Goal: Task Accomplishment & Management: Manage account settings

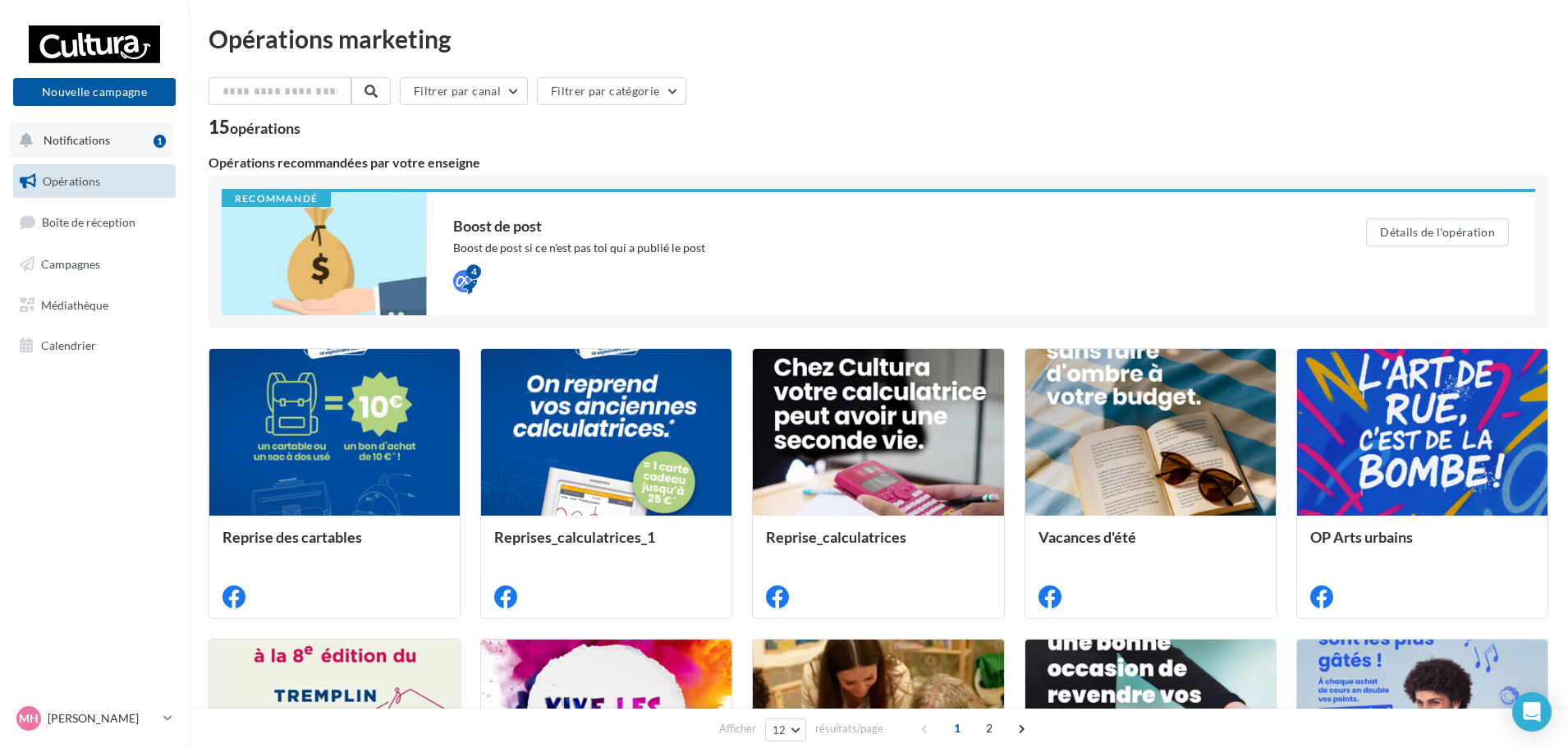
click at [68, 148] on button "Notifications 1" at bounding box center [91, 140] width 163 height 35
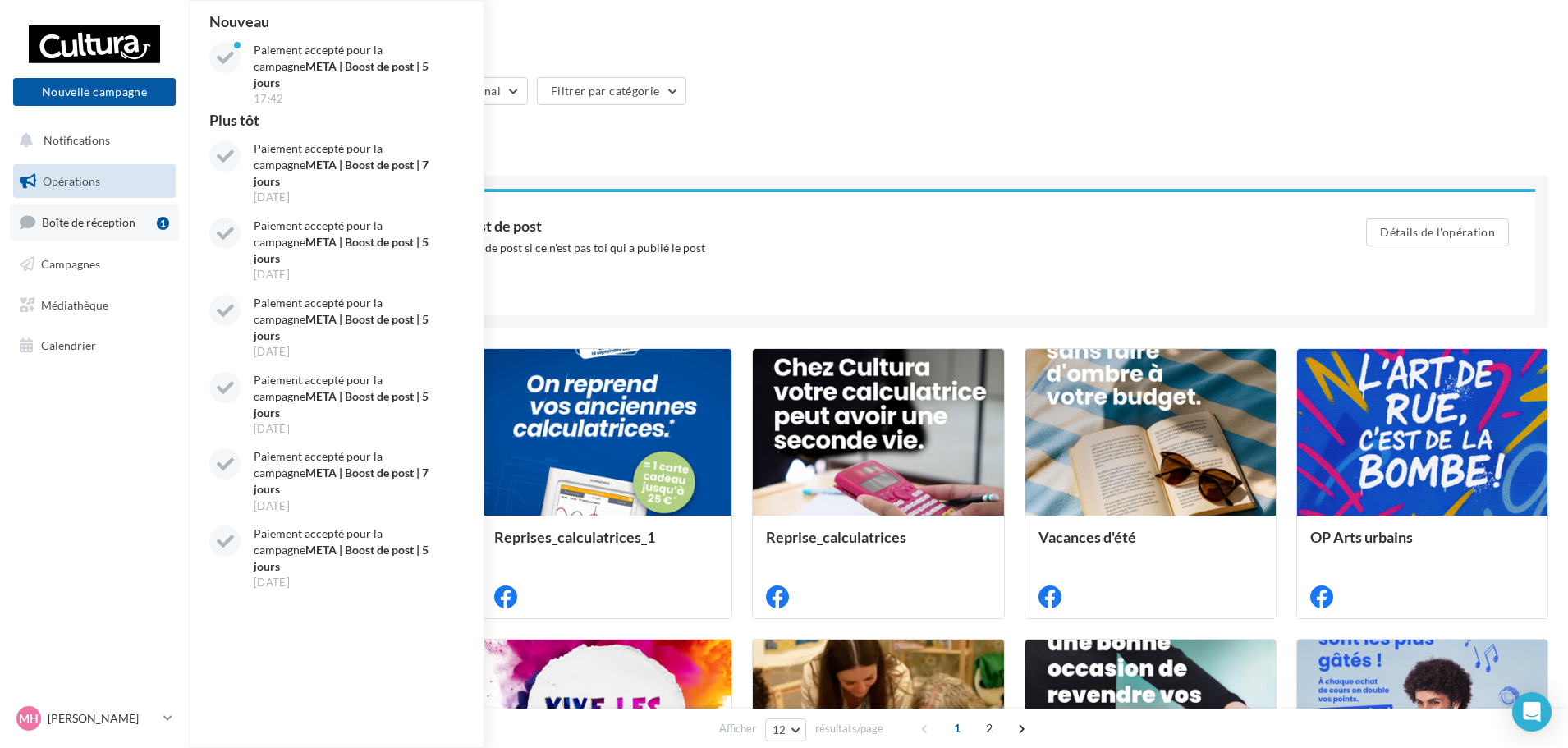
click at [88, 220] on span "Boîte de réception" at bounding box center [88, 221] width 94 height 14
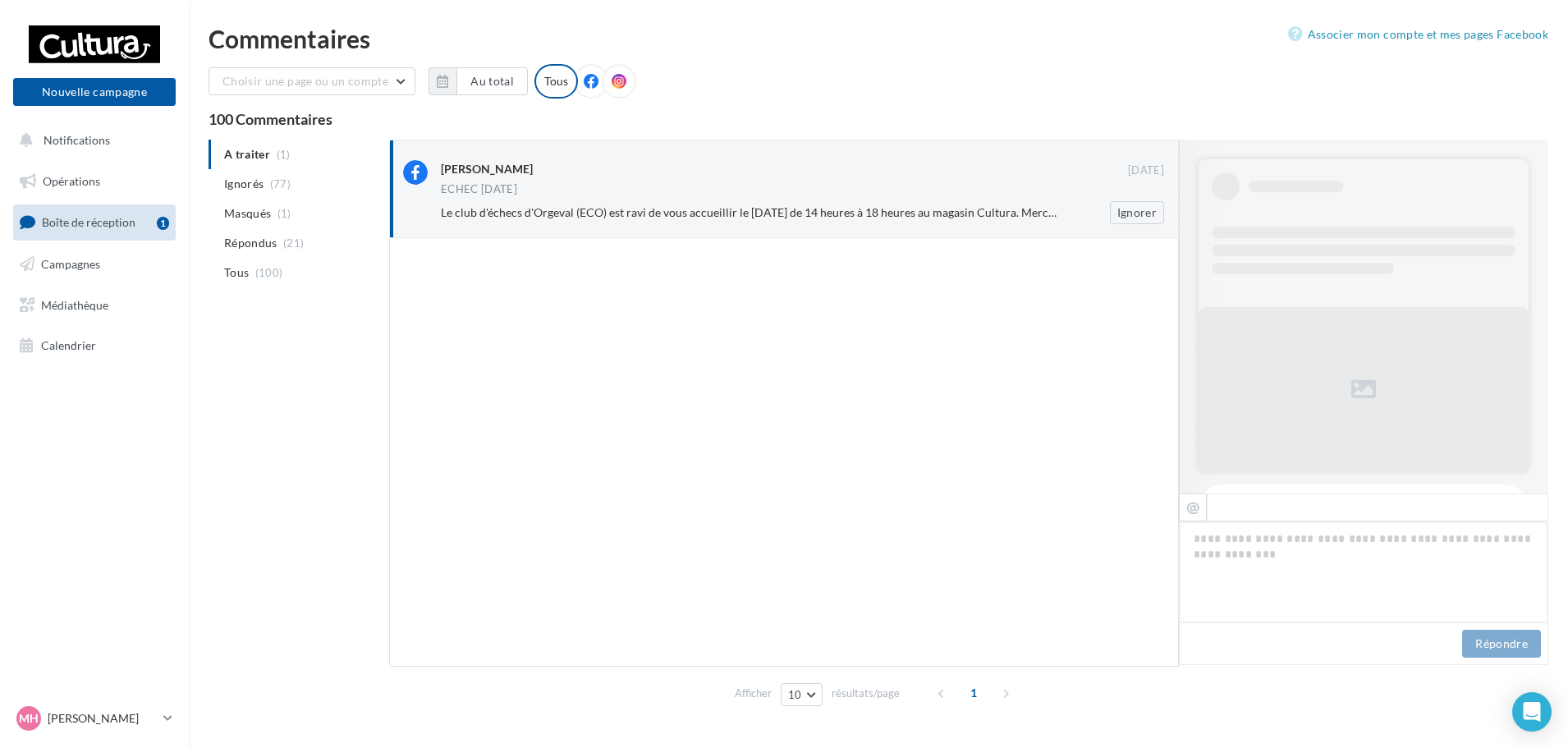
scroll to position [524, 0]
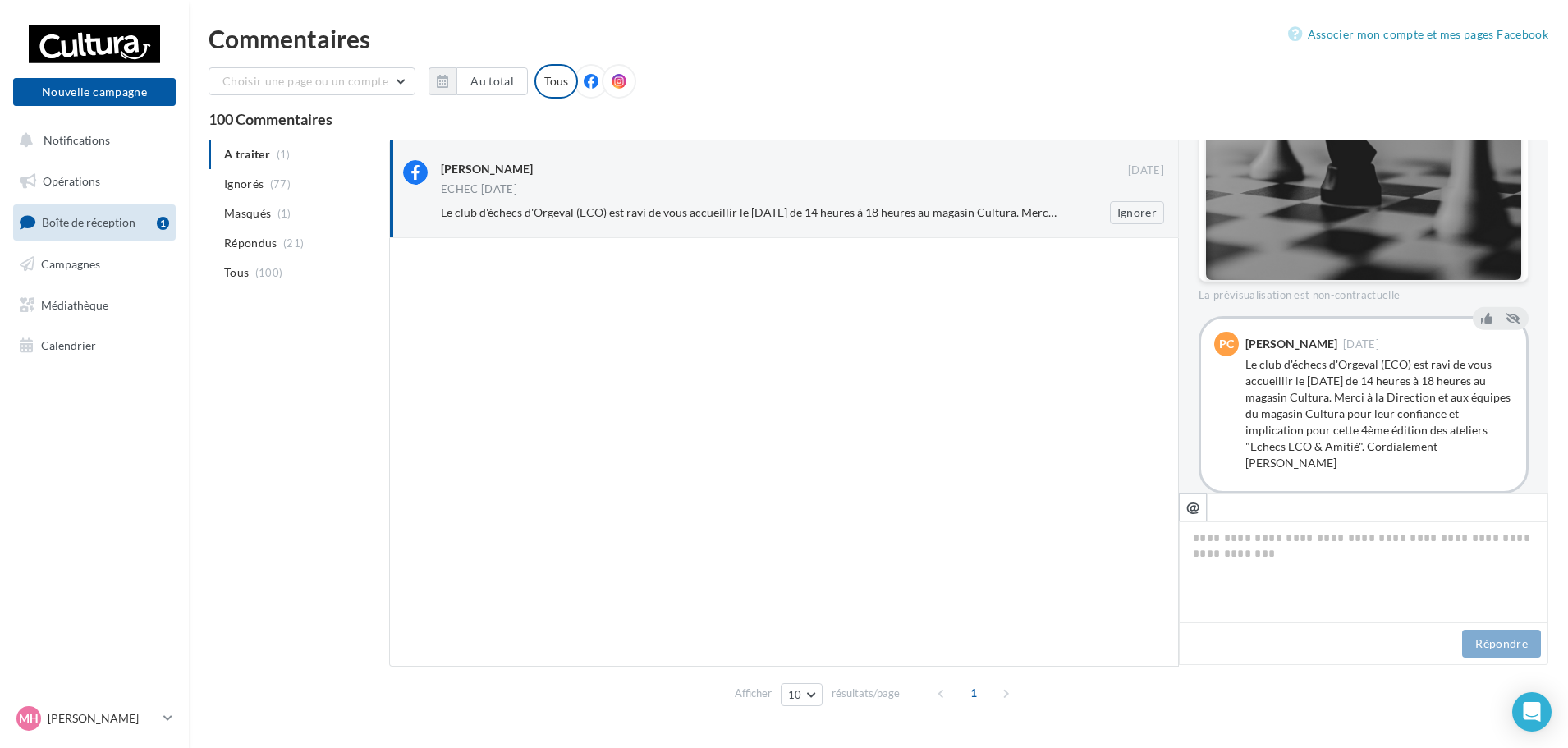
click at [735, 216] on span "Le club d'échecs d'Orgeval (ECO) est ravi de vous accueillir le [DATE] de 14 he…" at bounding box center [1194, 211] width 1506 height 14
click at [85, 263] on span "Campagnes" at bounding box center [70, 264] width 59 height 14
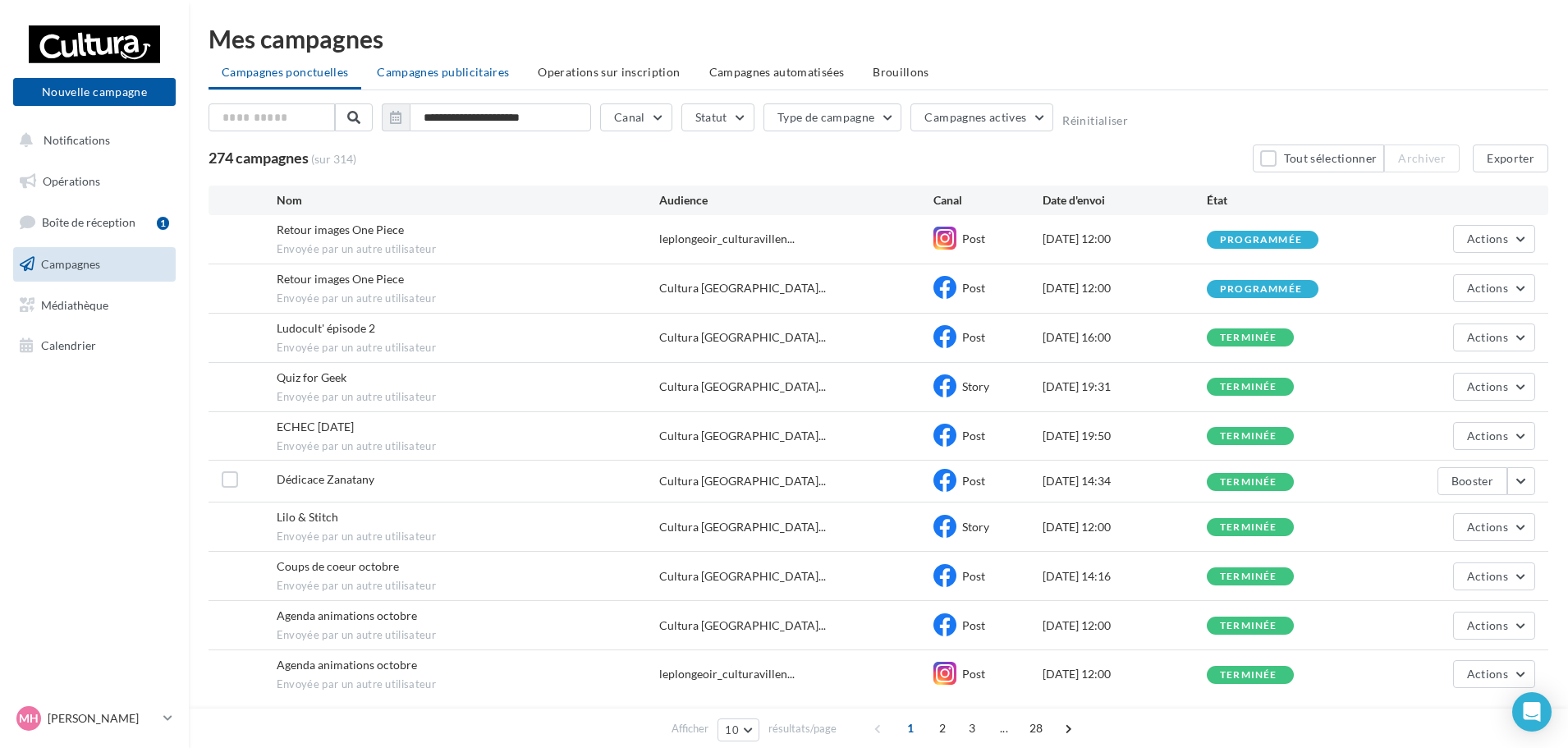
click at [473, 77] on span "Campagnes publicitaires" at bounding box center [442, 71] width 132 height 14
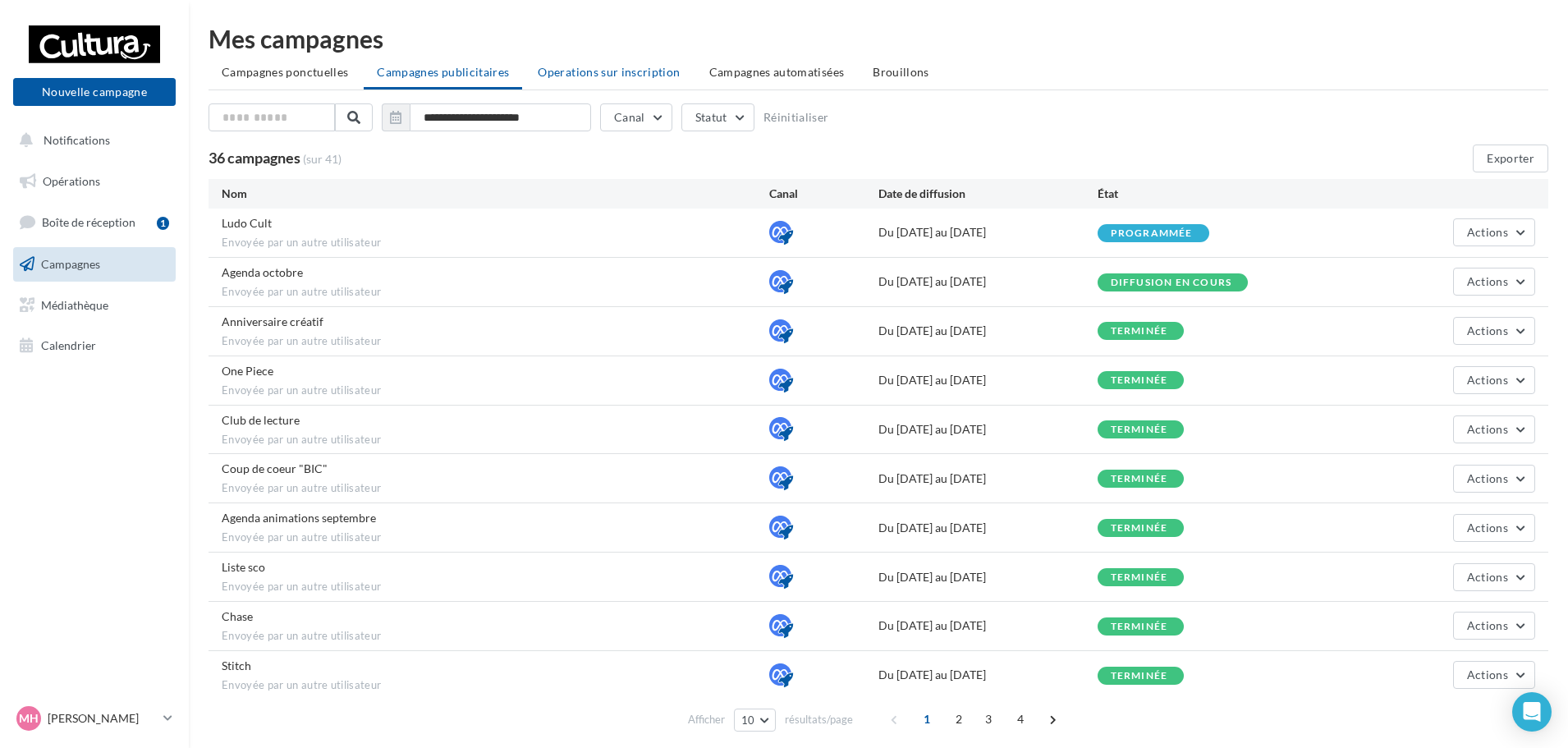
click at [572, 70] on span "Operations sur inscription" at bounding box center [608, 71] width 142 height 14
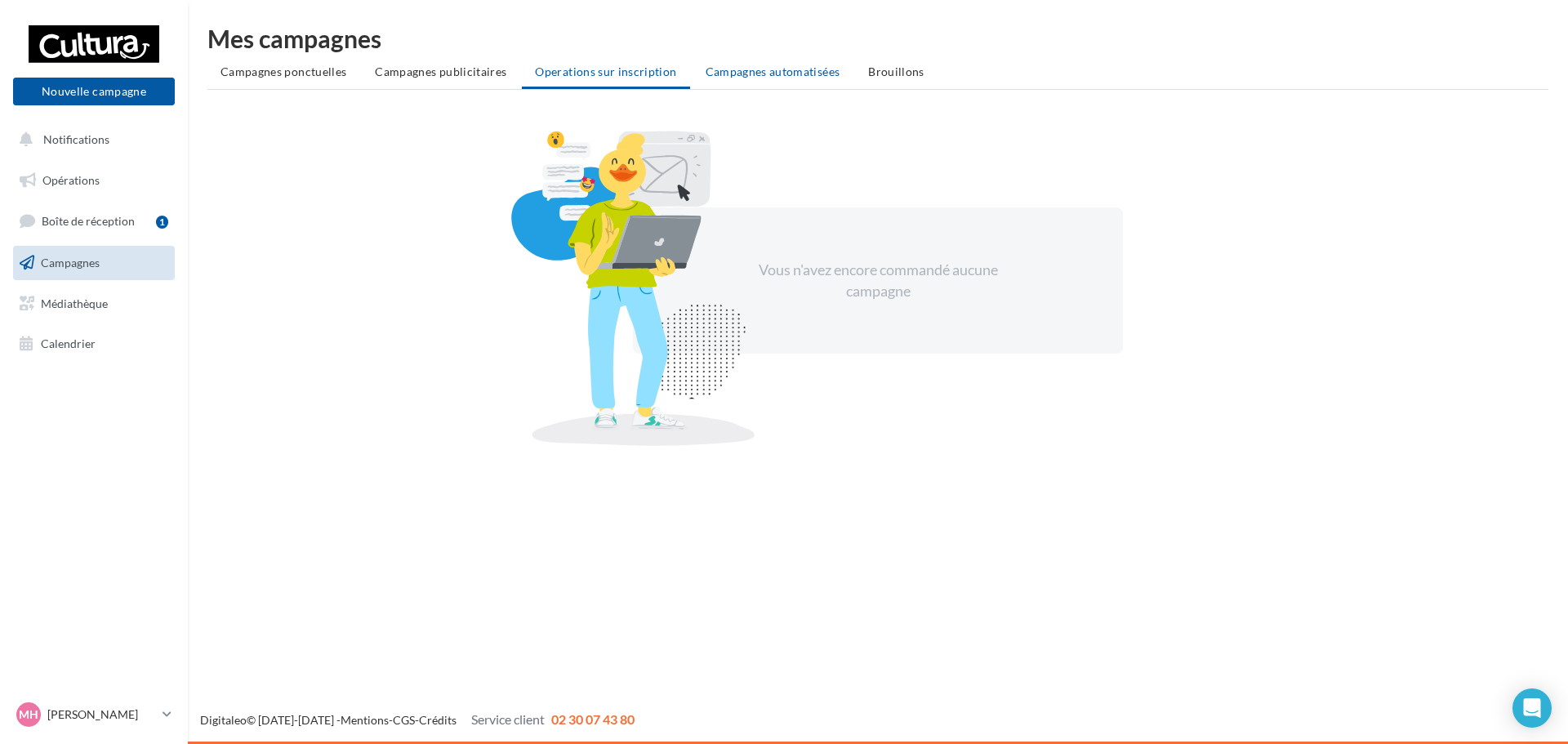
click at [713, 55] on div "Mes campagnes Campagnes ponctuelles Campagnes publicitaires Operations sur insc…" at bounding box center [878, 243] width 1341 height 432
click at [737, 92] on div "Mes campagnes Campagnes ponctuelles Campagnes publicitaires Operations sur insc…" at bounding box center [878, 243] width 1341 height 432
click at [742, 71] on span "Campagnes automatisées" at bounding box center [772, 71] width 134 height 14
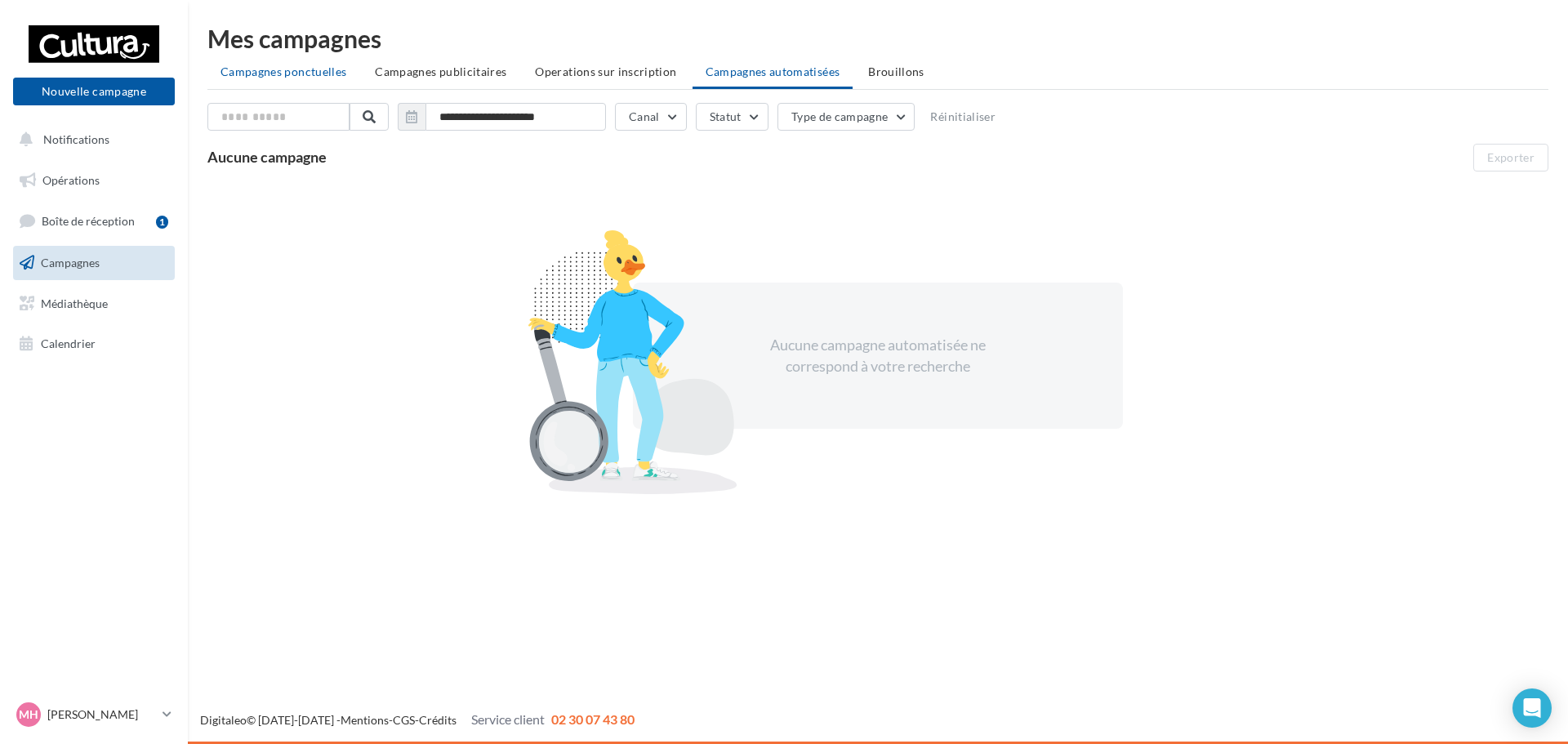
click at [337, 67] on span "Campagnes ponctuelles" at bounding box center [283, 71] width 125 height 14
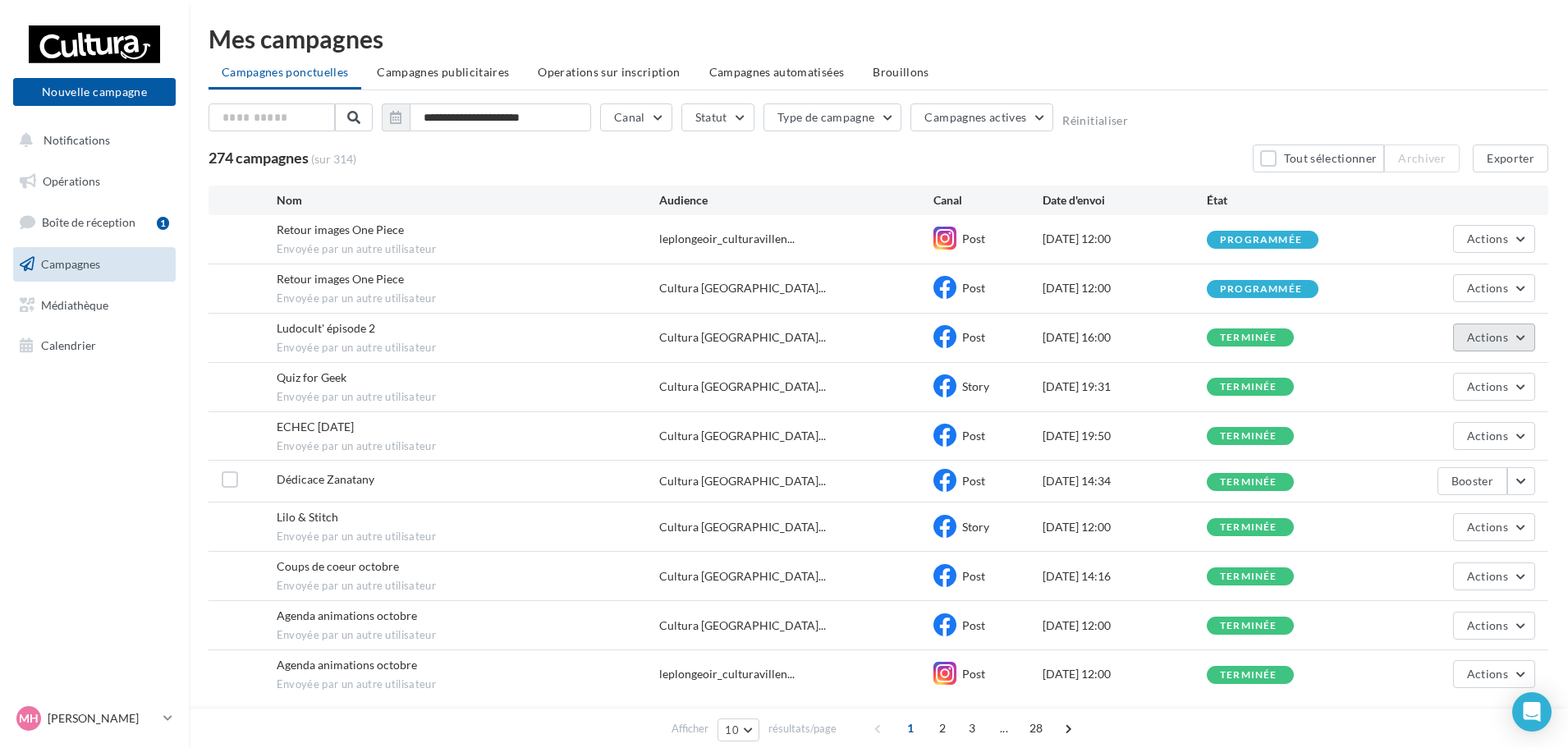
click at [1502, 342] on span "Actions" at bounding box center [1487, 337] width 41 height 14
click at [1468, 381] on button "Voir les résultats" at bounding box center [1453, 376] width 164 height 42
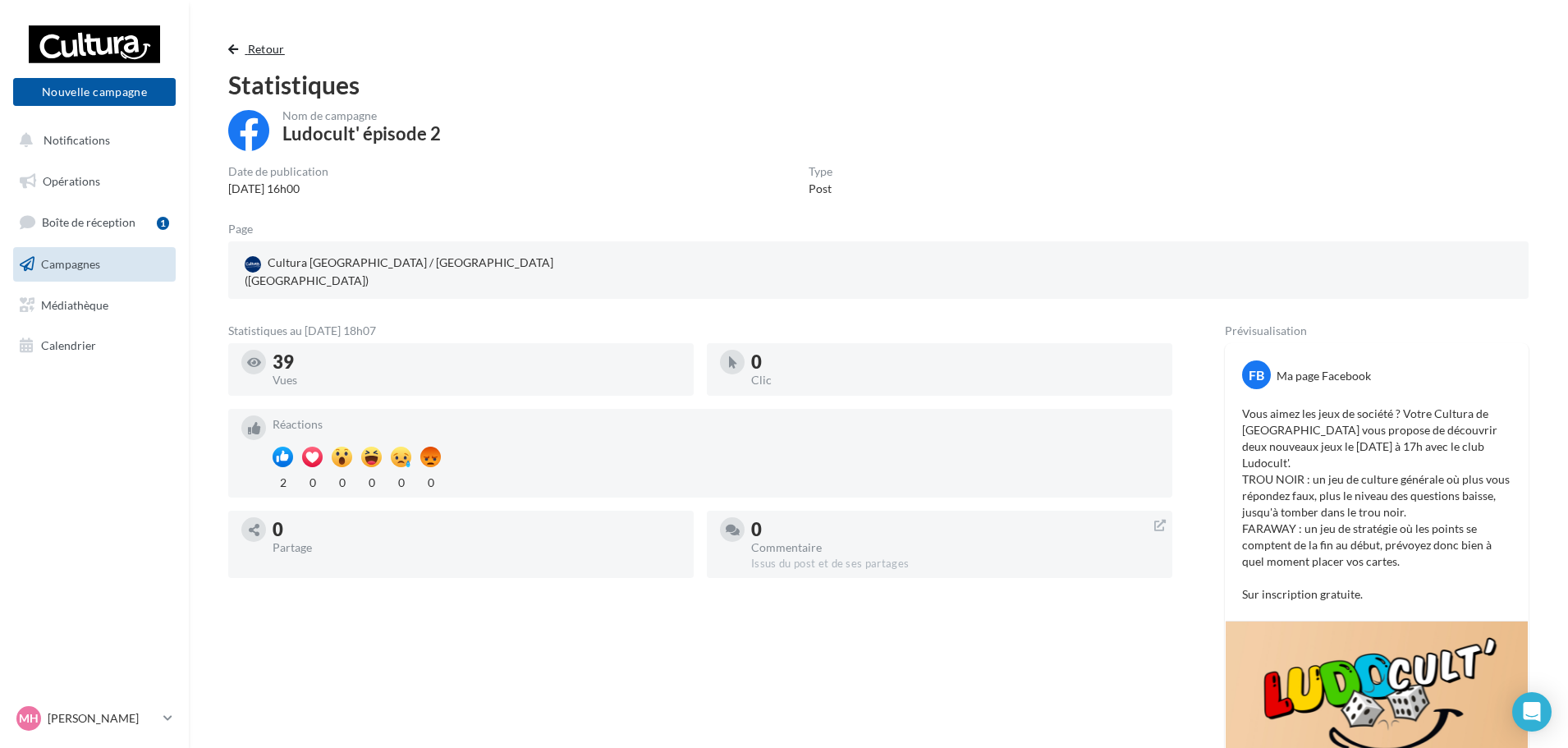
click at [232, 49] on span "button" at bounding box center [233, 49] width 10 height 12
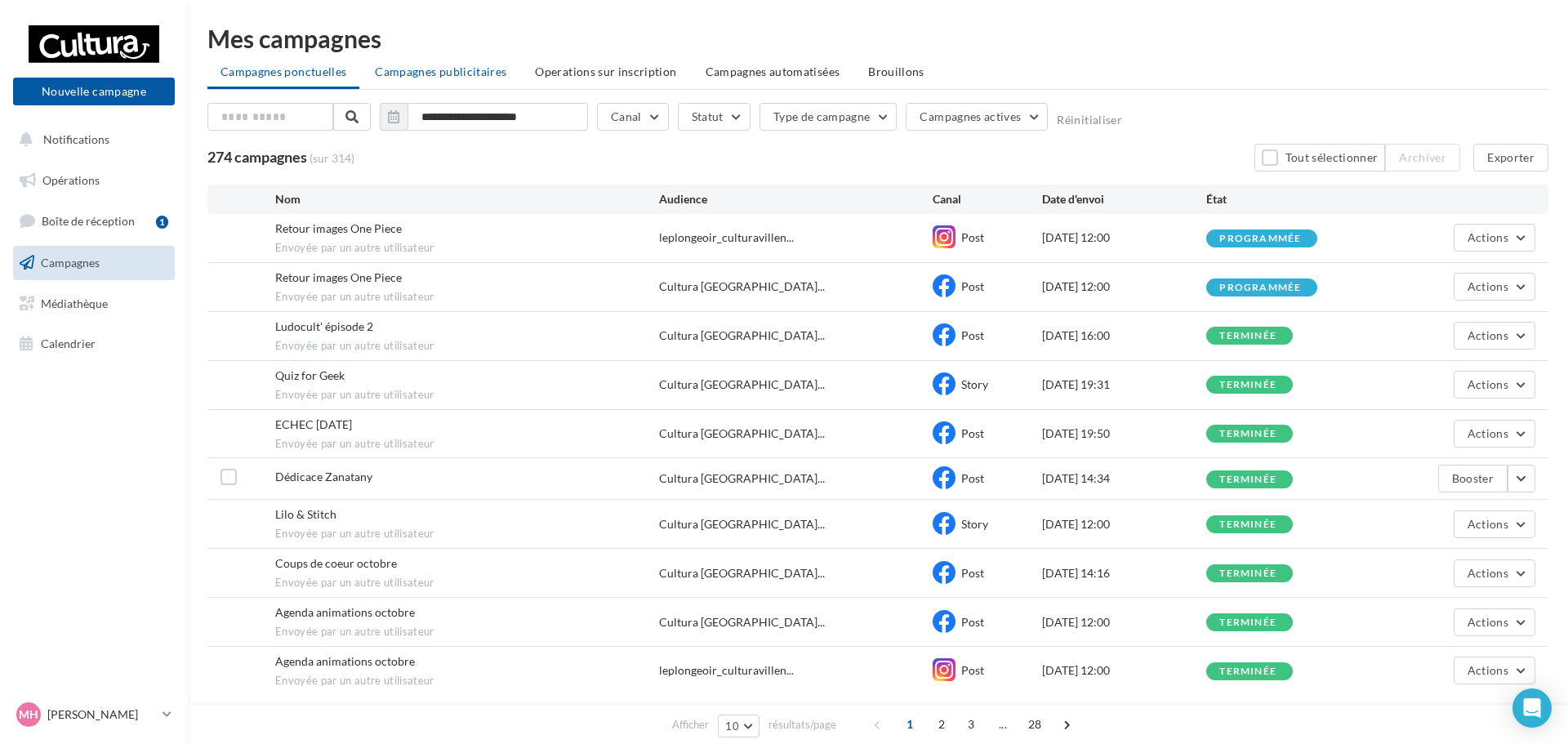
click at [473, 70] on span "Campagnes publicitaires" at bounding box center [440, 71] width 131 height 14
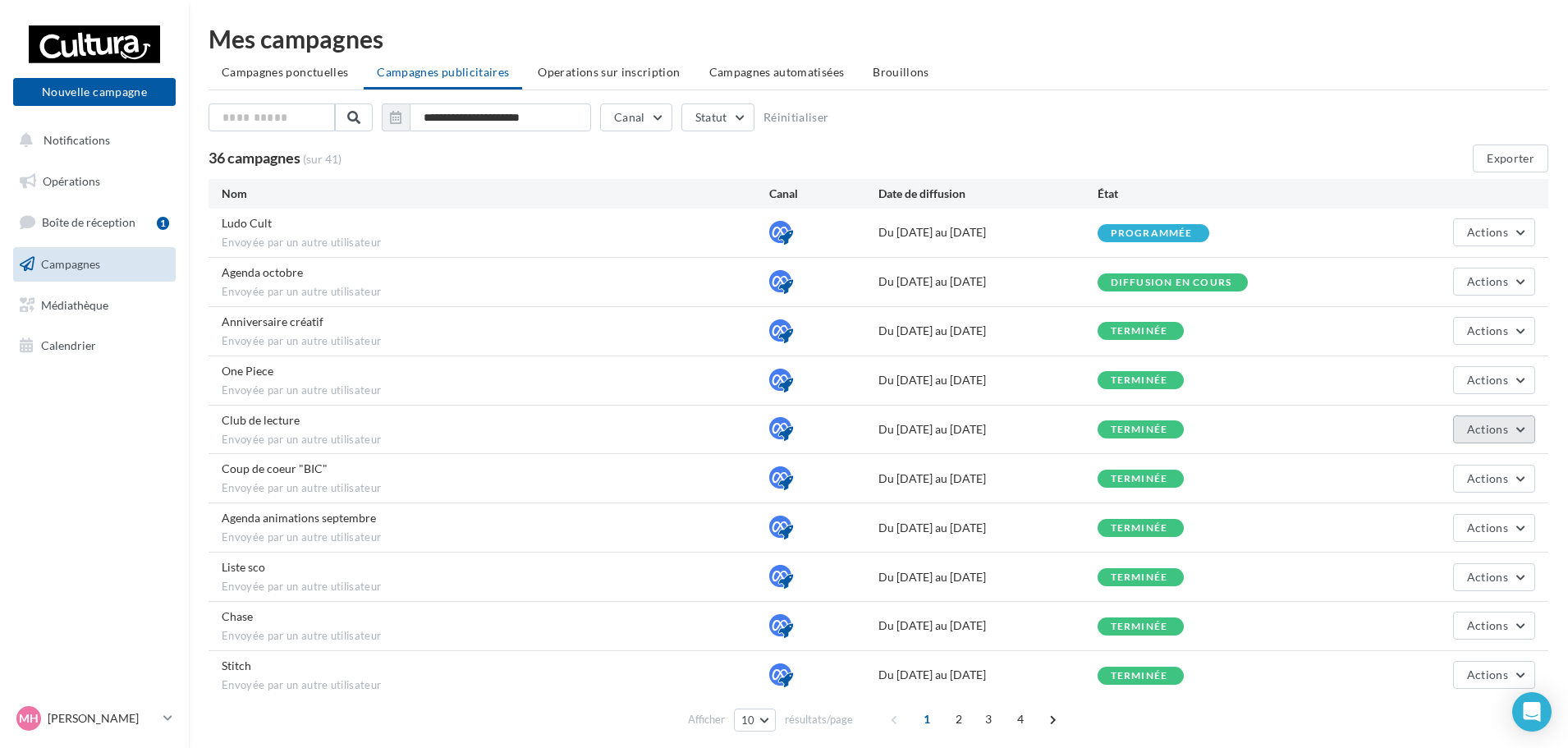
click at [1502, 425] on span "Actions" at bounding box center [1487, 429] width 41 height 14
click at [1464, 450] on button "Voir les résultats" at bounding box center [1453, 468] width 164 height 42
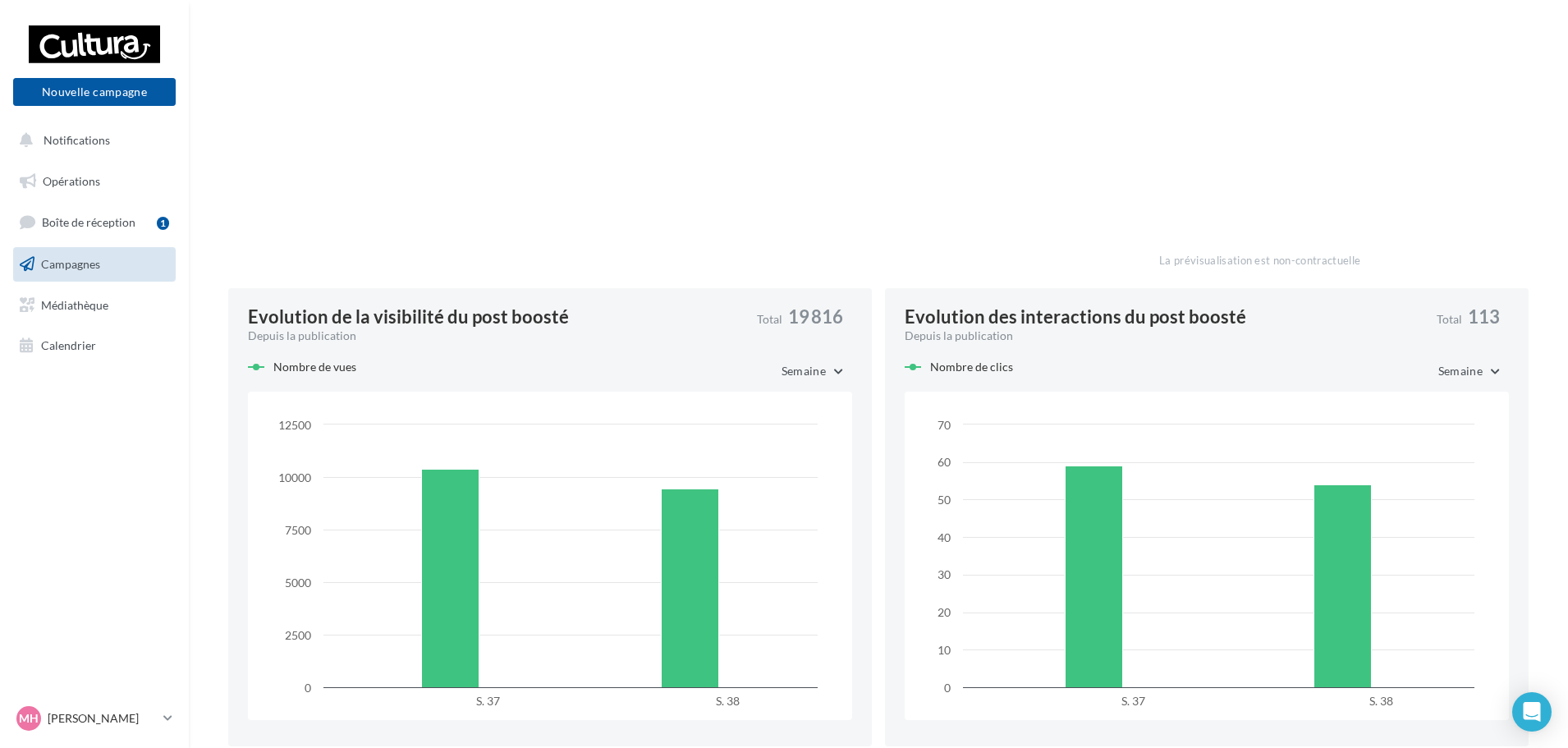
scroll to position [644, 0]
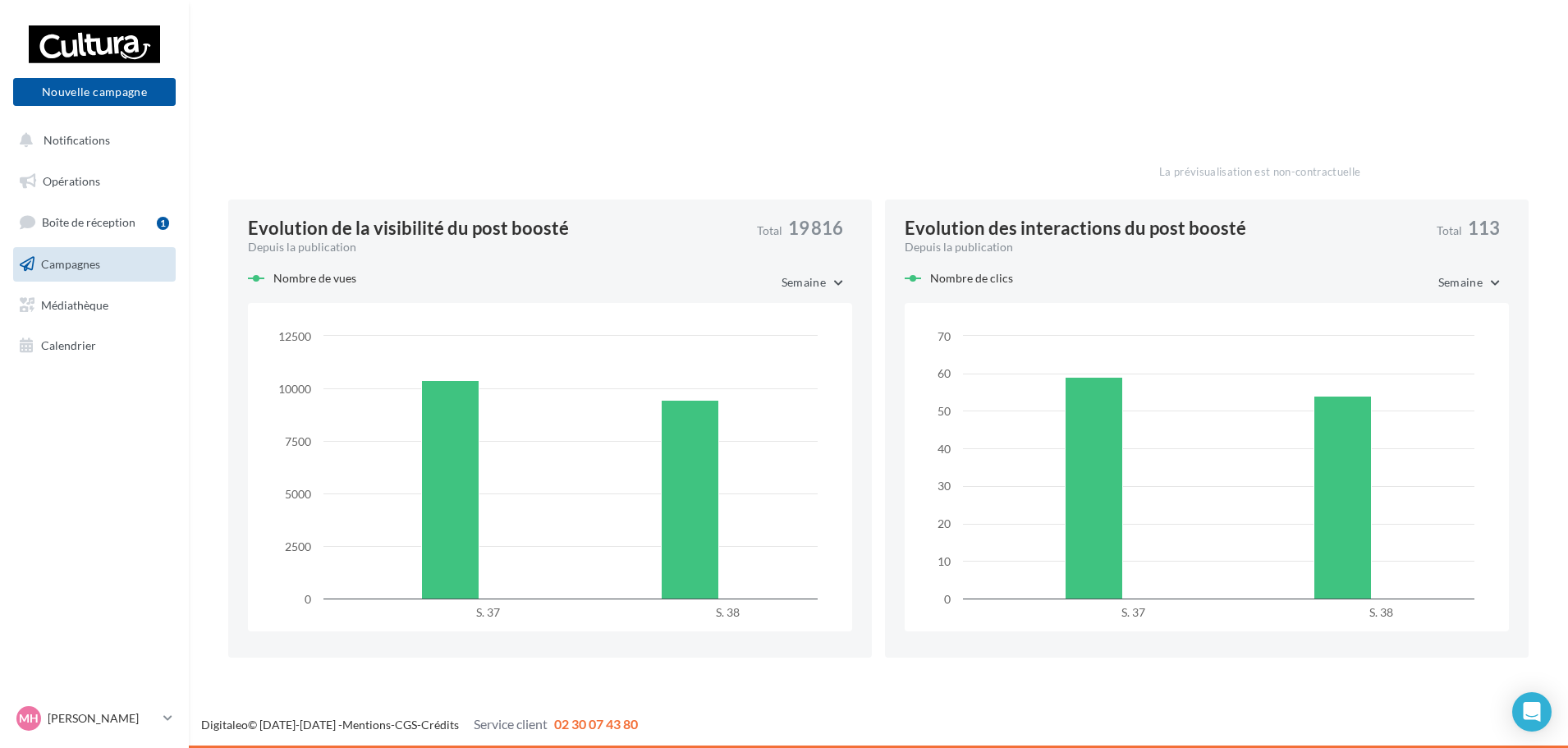
click at [824, 271] on button "Semaine" at bounding box center [810, 283] width 84 height 28
click at [824, 273] on button "Semaine" at bounding box center [810, 283] width 84 height 28
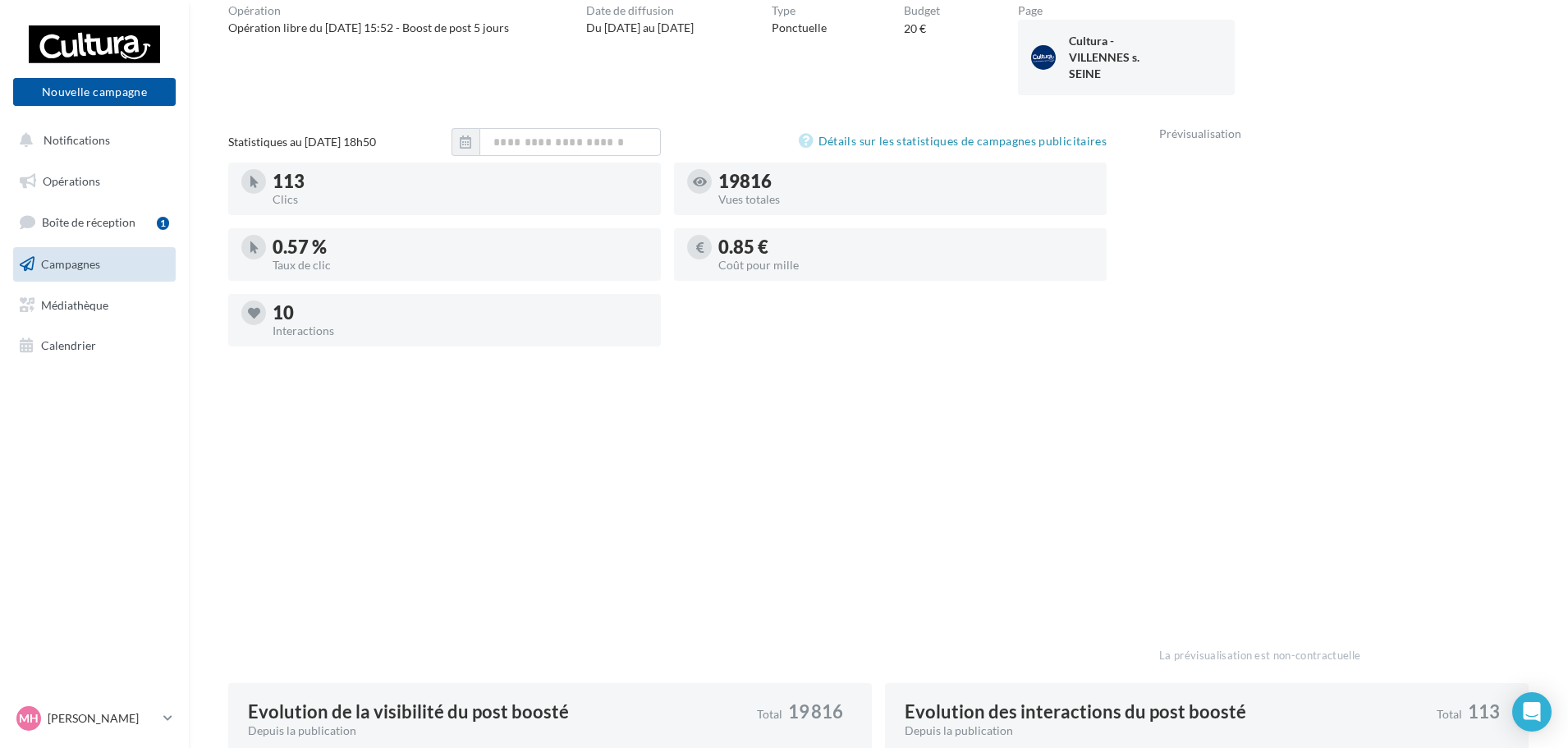
scroll to position [0, 0]
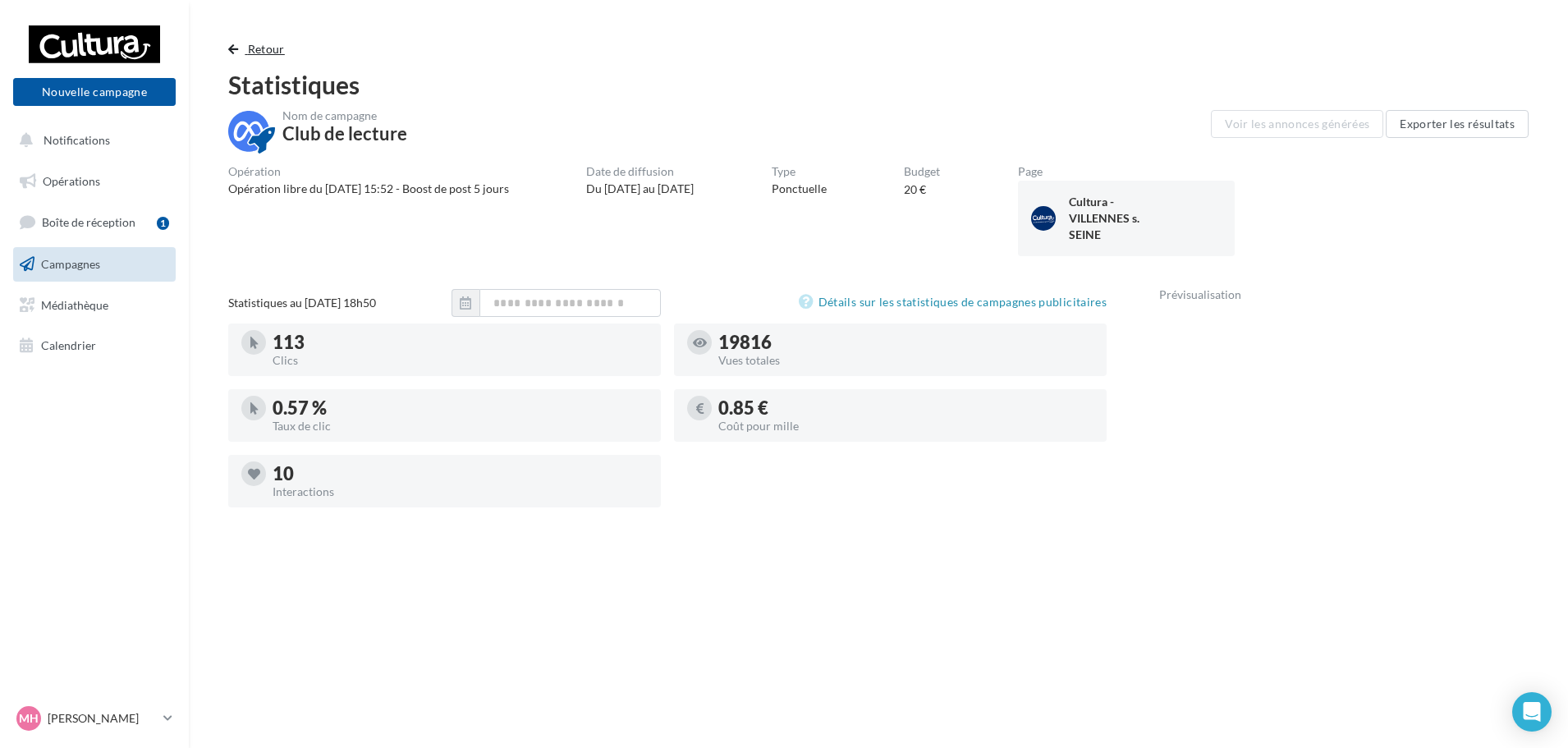
click at [230, 52] on span "button" at bounding box center [233, 49] width 10 height 12
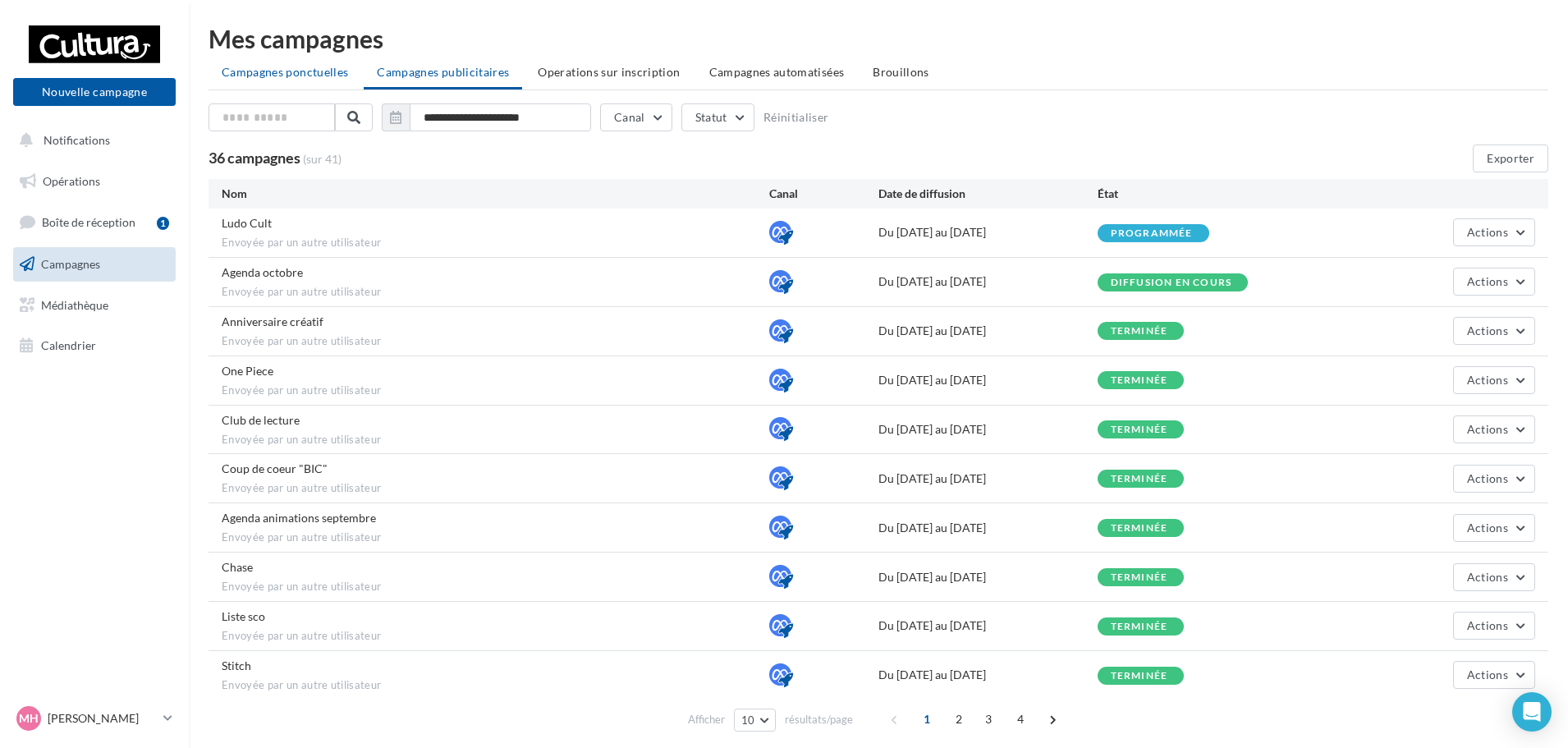
click at [297, 59] on li "Campagnes ponctuelles" at bounding box center [284, 72] width 153 height 30
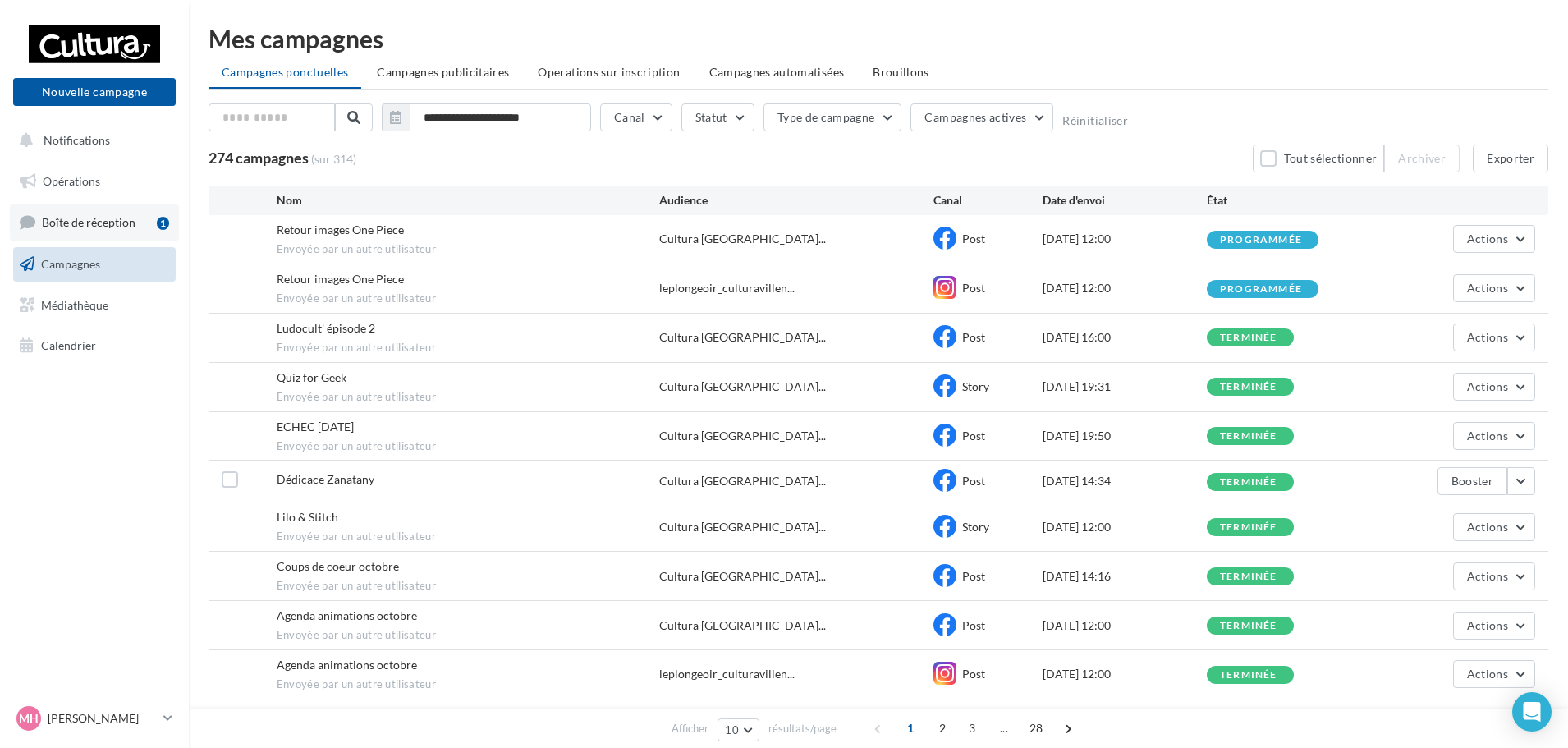
click at [109, 228] on span "Boîte de réception" at bounding box center [88, 221] width 94 height 14
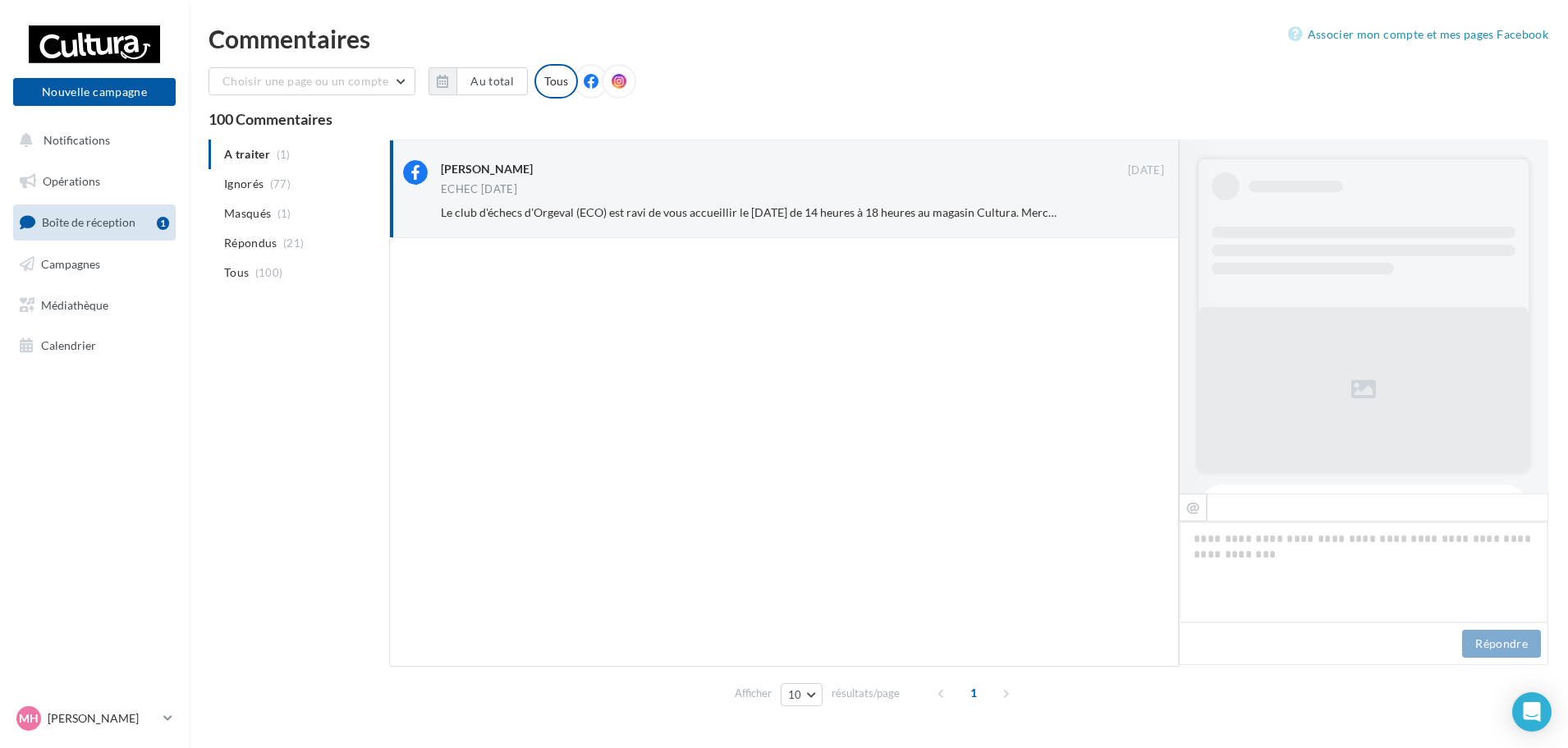
scroll to position [524, 0]
